Goal: Transaction & Acquisition: Purchase product/service

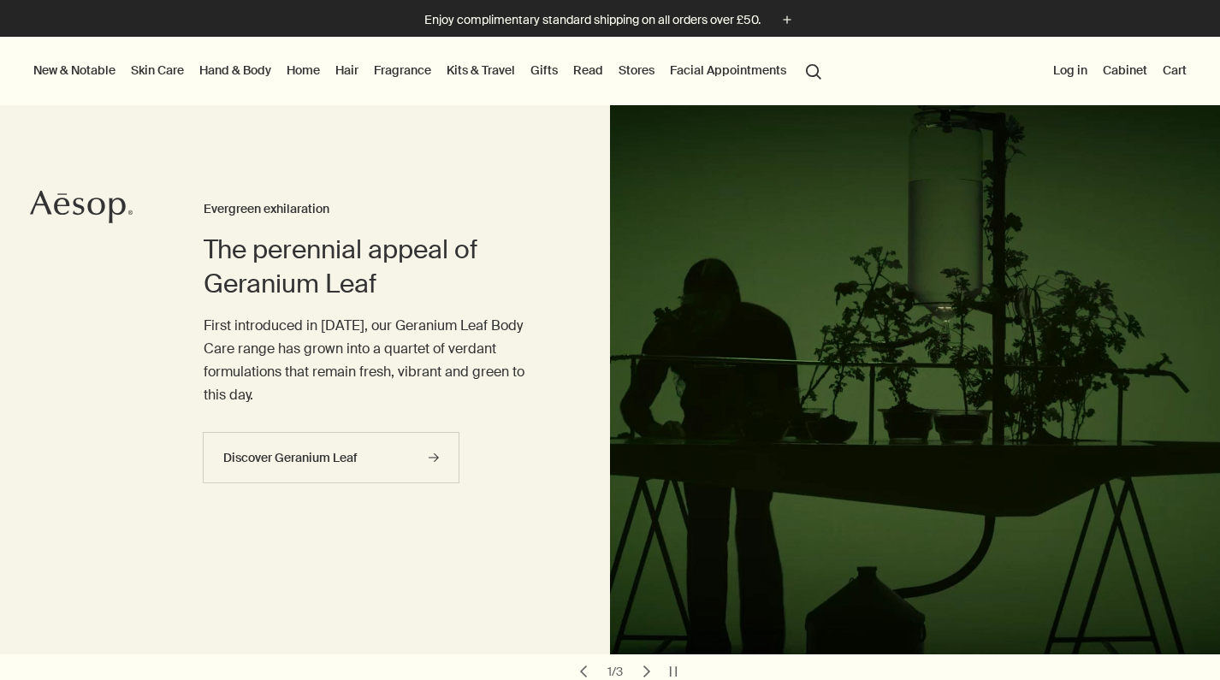
click at [813, 73] on button "search Search" at bounding box center [813, 70] width 31 height 33
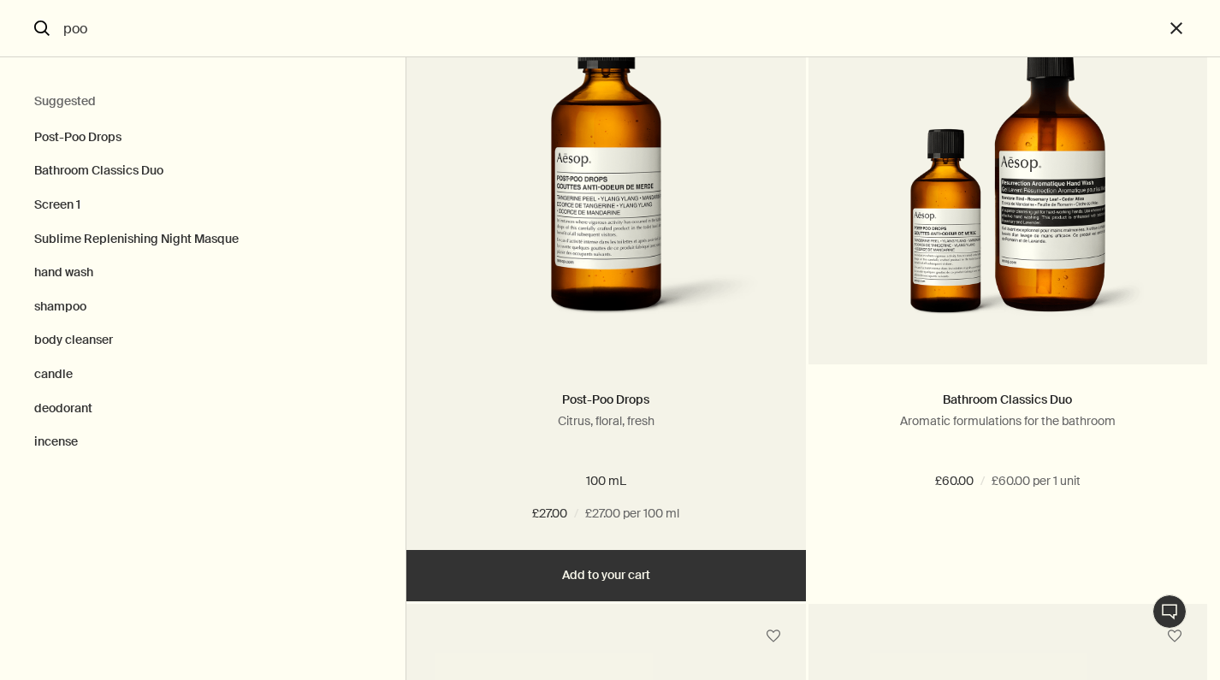
scroll to position [151, 0]
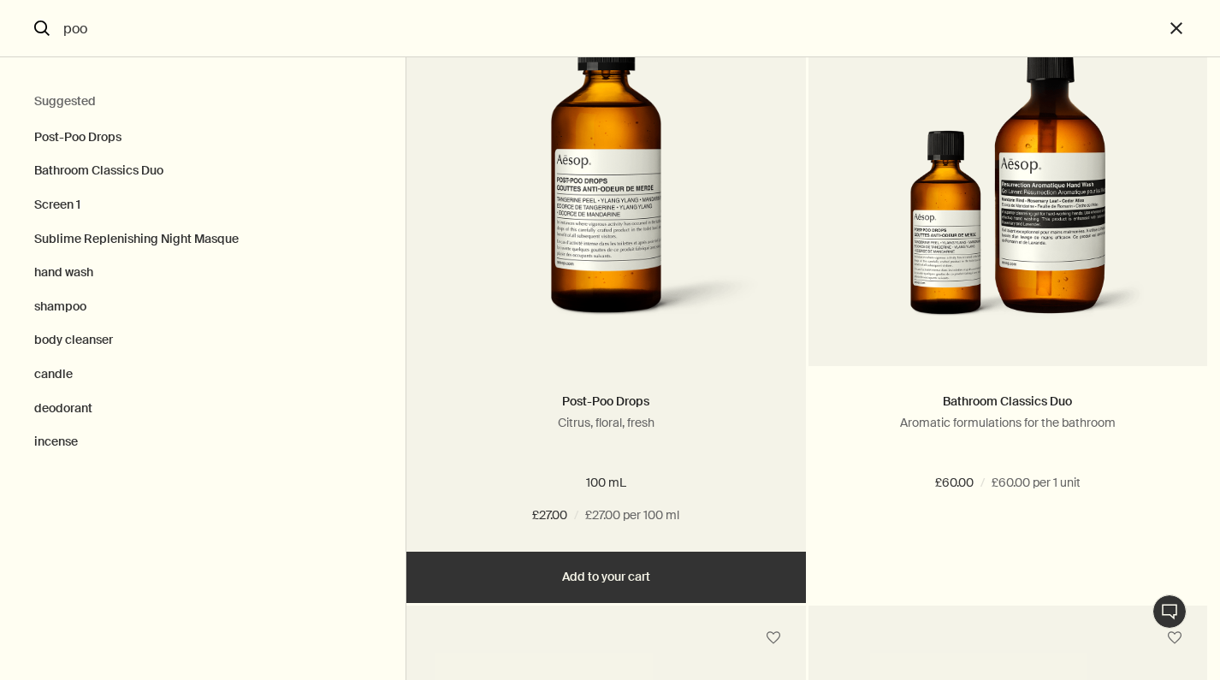
type input "poo"
click at [600, 153] on img "Search" at bounding box center [606, 182] width 311 height 316
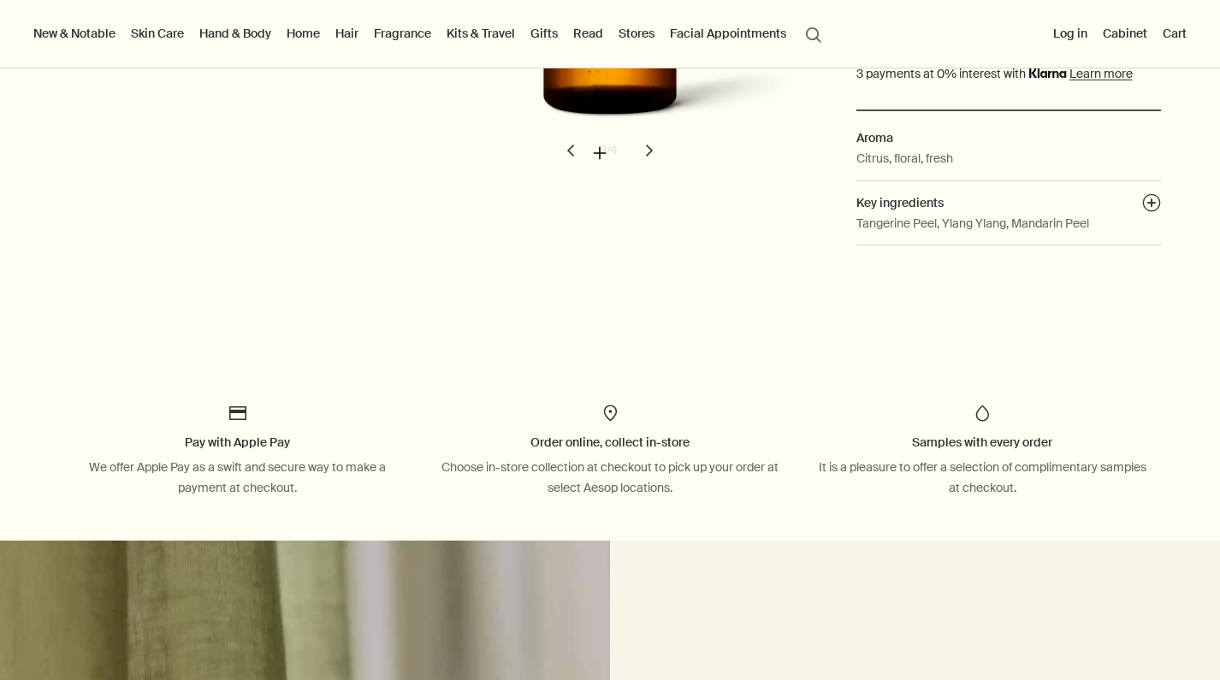
scroll to position [534, 0]
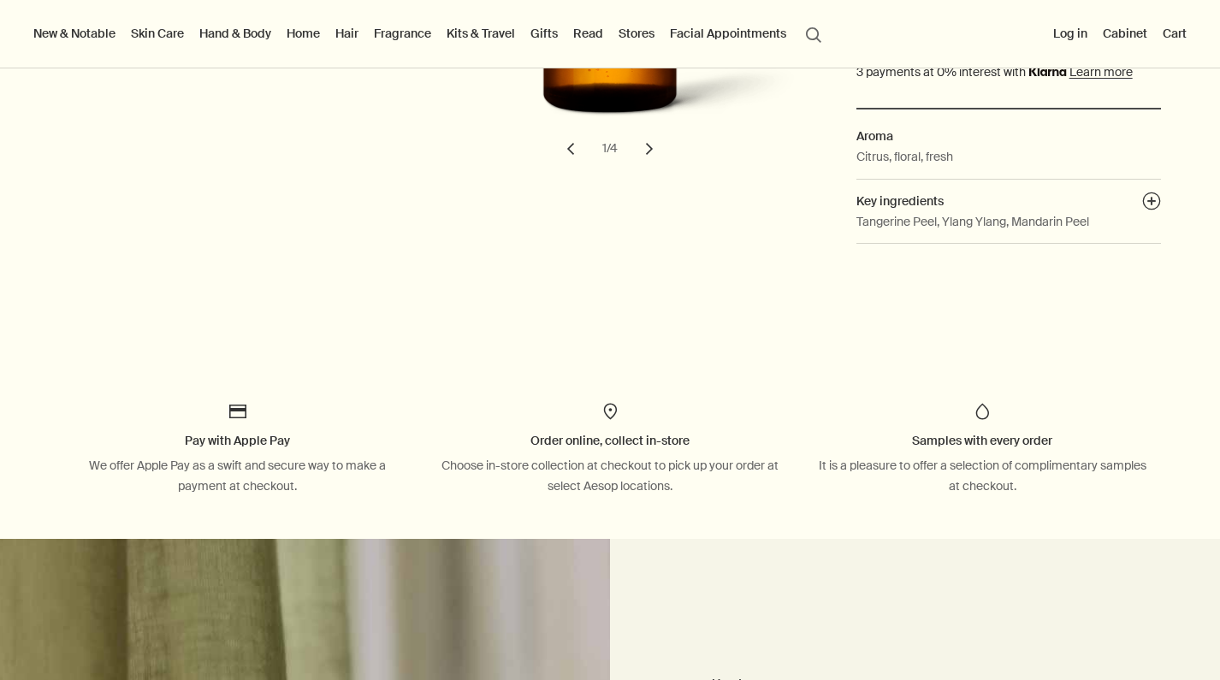
click at [603, 405] on img at bounding box center [610, 411] width 21 height 21
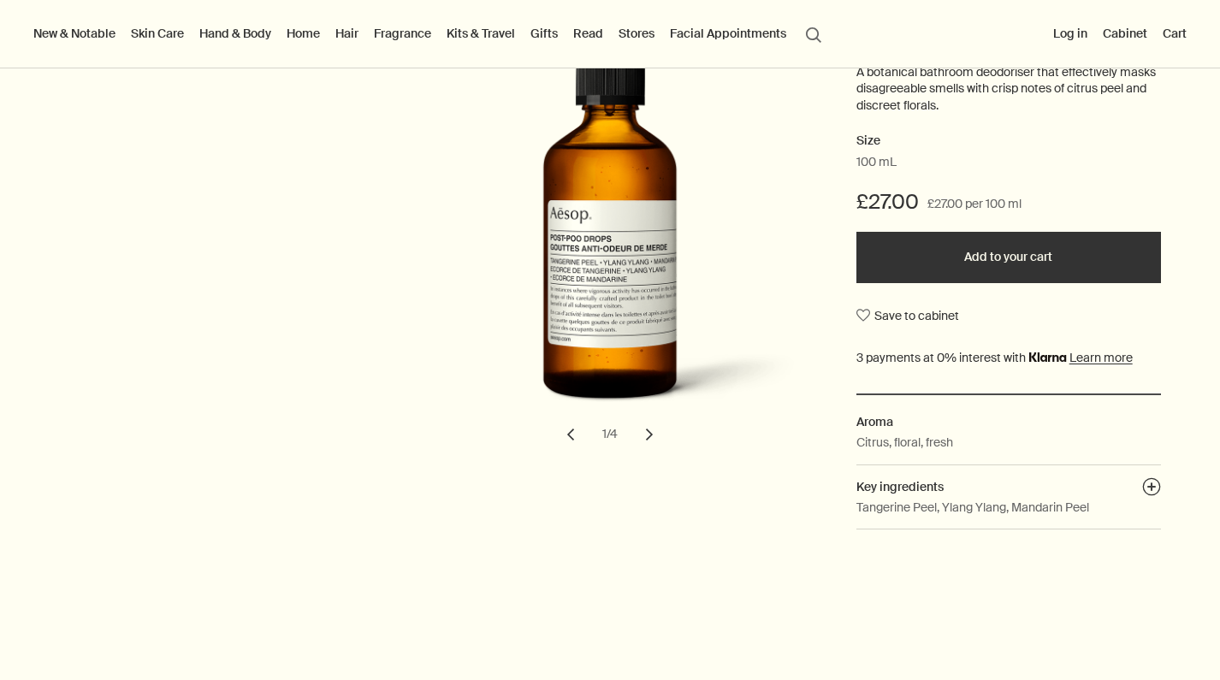
scroll to position [223, 0]
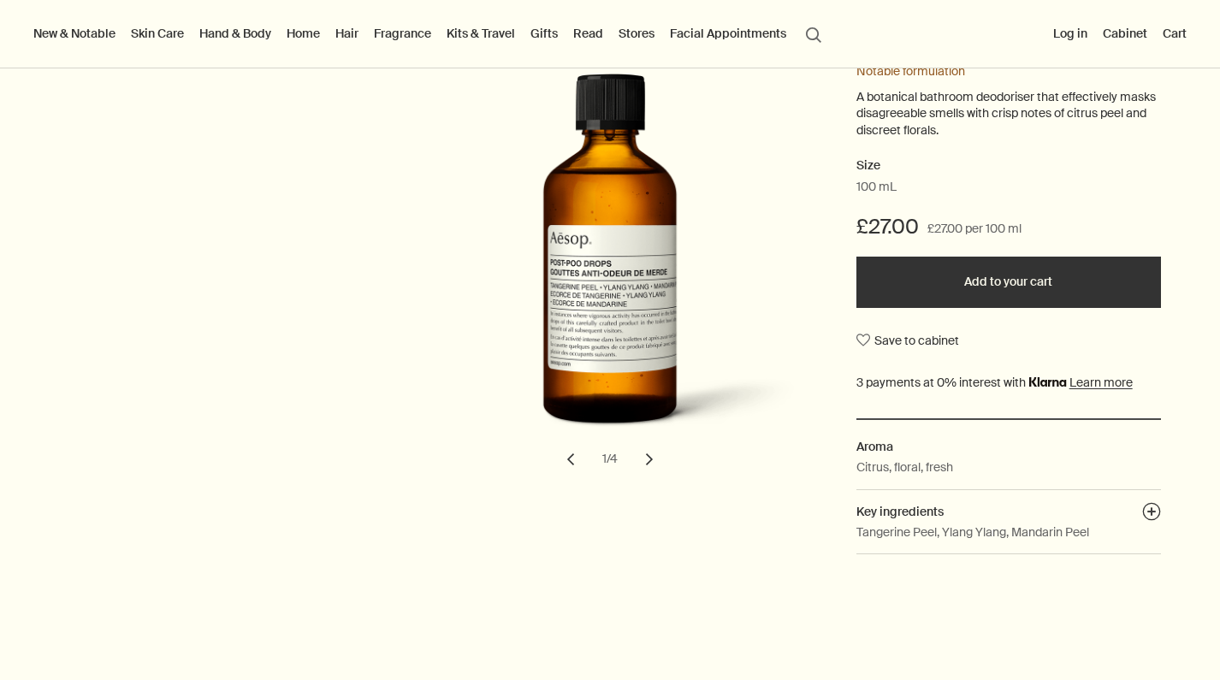
click at [914, 258] on button "Add to your cart" at bounding box center [1008, 282] width 305 height 51
click at [1157, 34] on button "Cart 1" at bounding box center [1168, 33] width 44 height 22
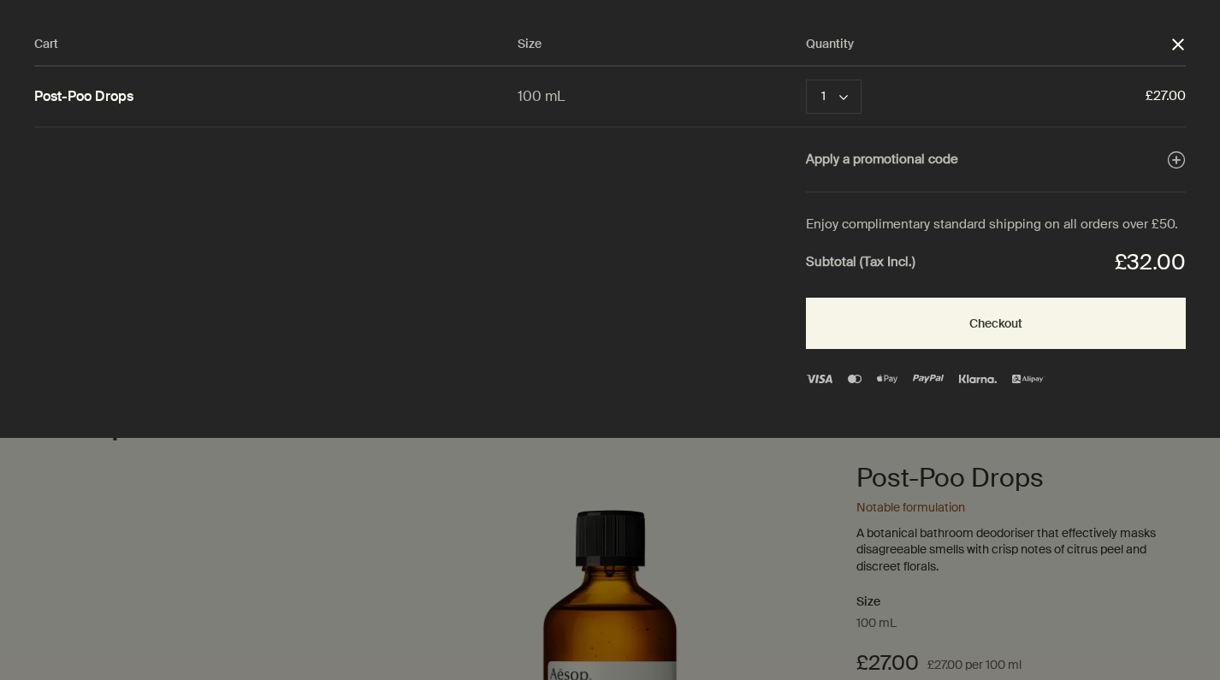
scroll to position [0, 0]
click at [913, 150] on button "Apply a promotional code plusAndCloseWithCircle" at bounding box center [996, 160] width 380 height 22
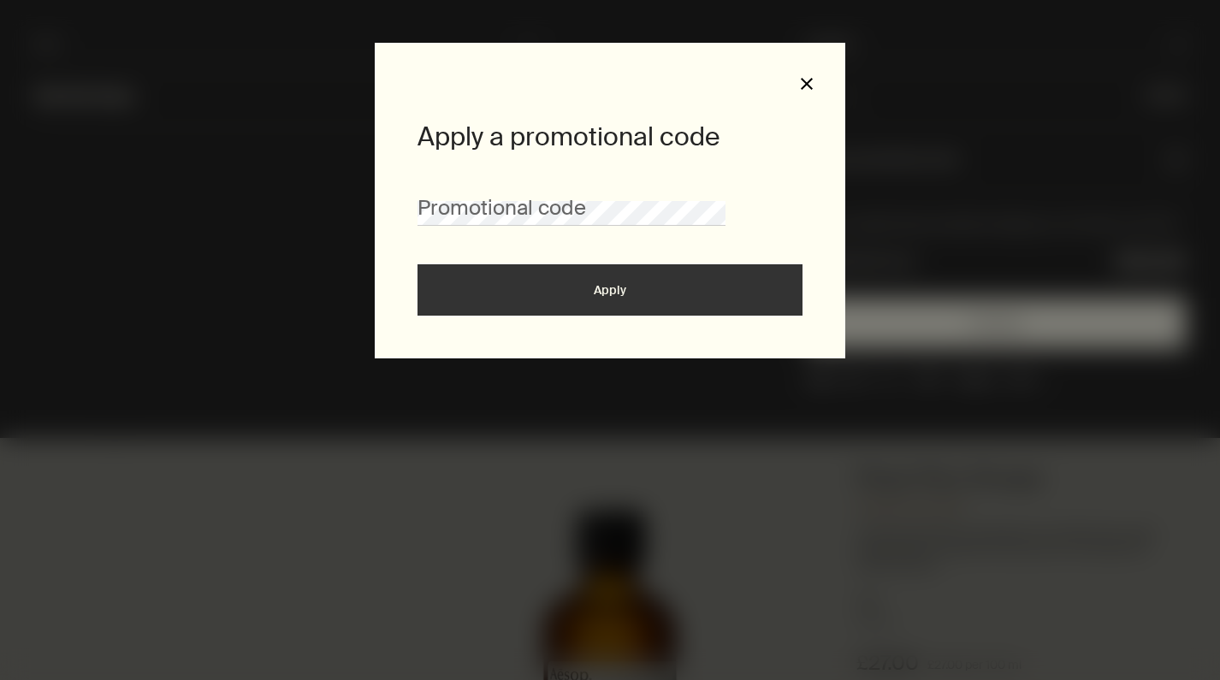
click at [813, 89] on button "close" at bounding box center [806, 83] width 15 height 15
